Goal: Transaction & Acquisition: Purchase product/service

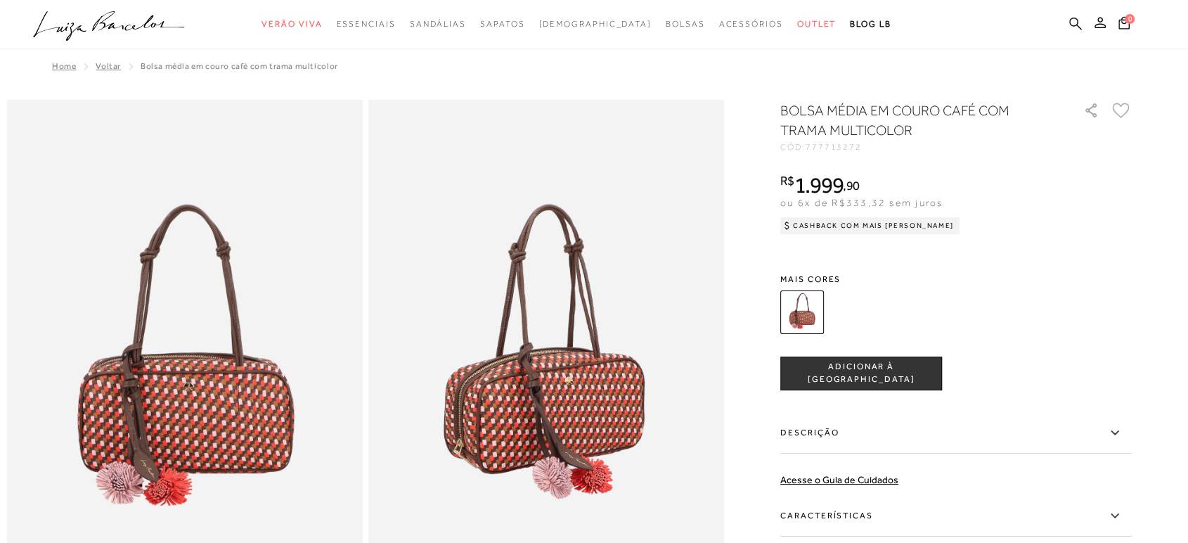
drag, startPoint x: 0, startPoint y: 0, endPoint x: 1069, endPoint y: 22, distance: 1069.2
click at [1070, 22] on icon at bounding box center [1076, 23] width 13 height 13
click at [1070, 24] on icon at bounding box center [1076, 23] width 13 height 13
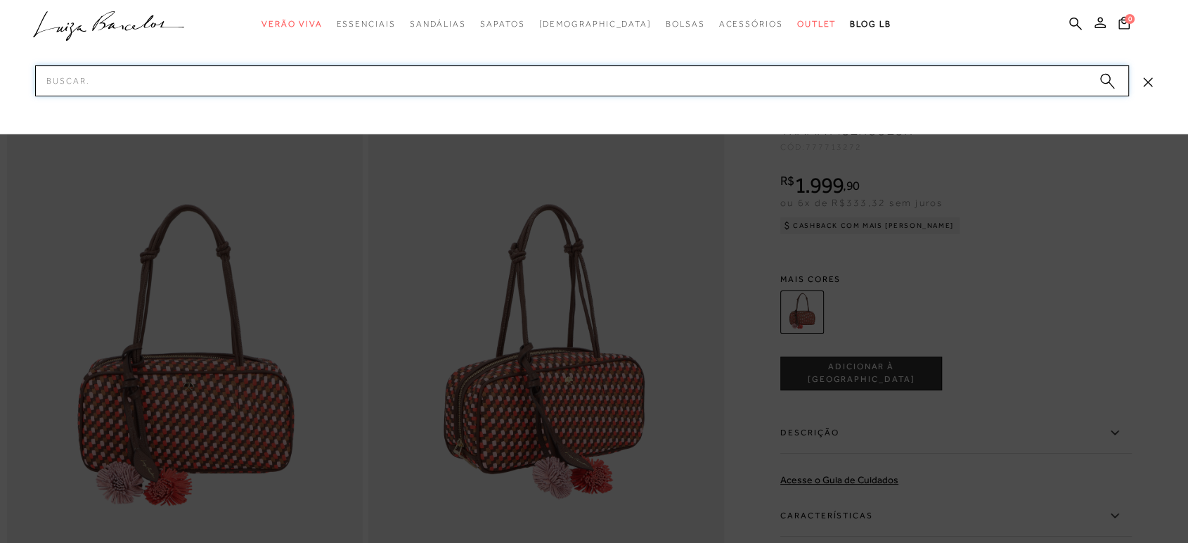
paste input "132400123"
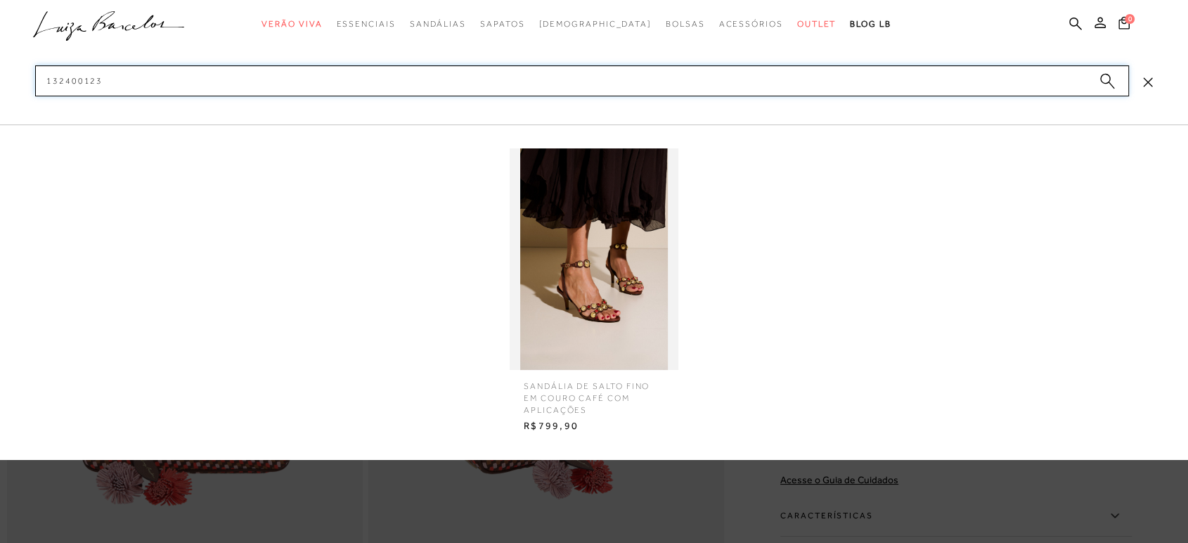
type input "132400123"
click at [558, 248] on img at bounding box center [594, 259] width 169 height 222
